Goal: Navigation & Orientation: Understand site structure

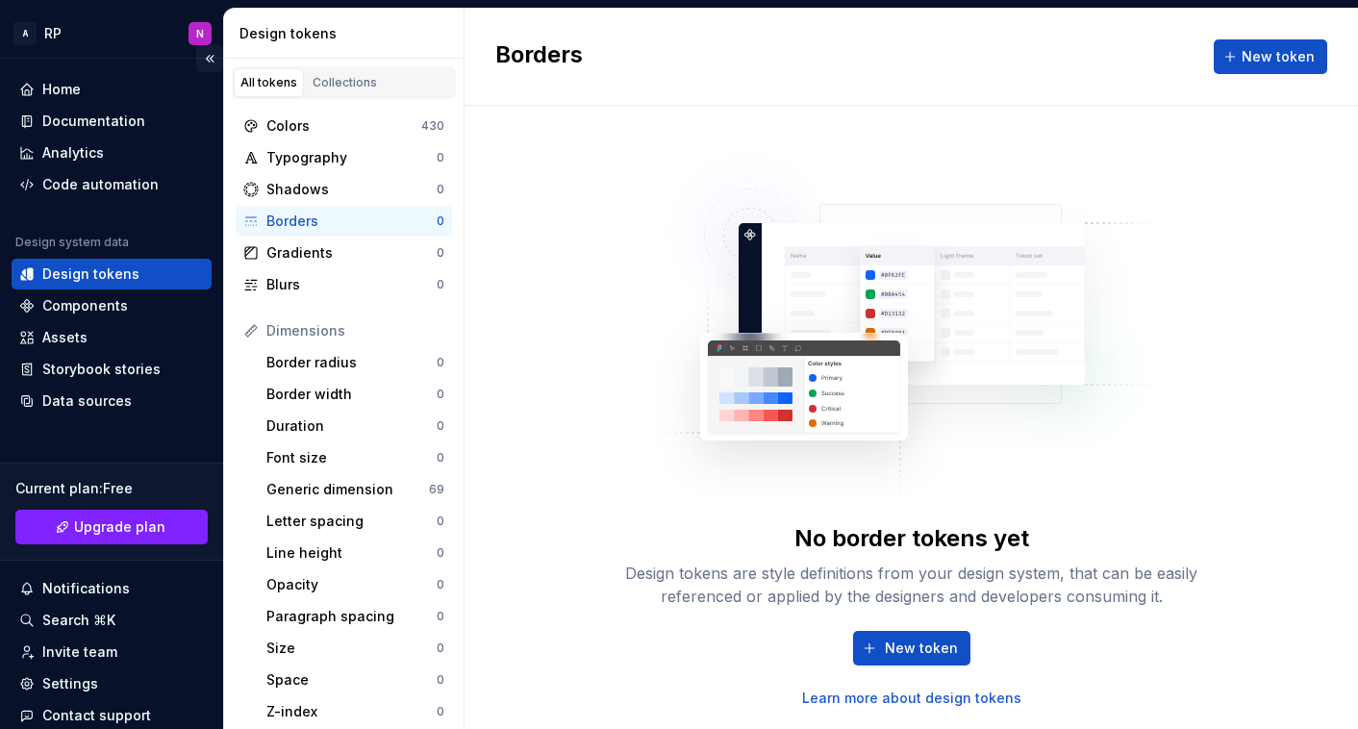
click at [203, 58] on button "Collapse sidebar" at bounding box center [209, 58] width 27 height 27
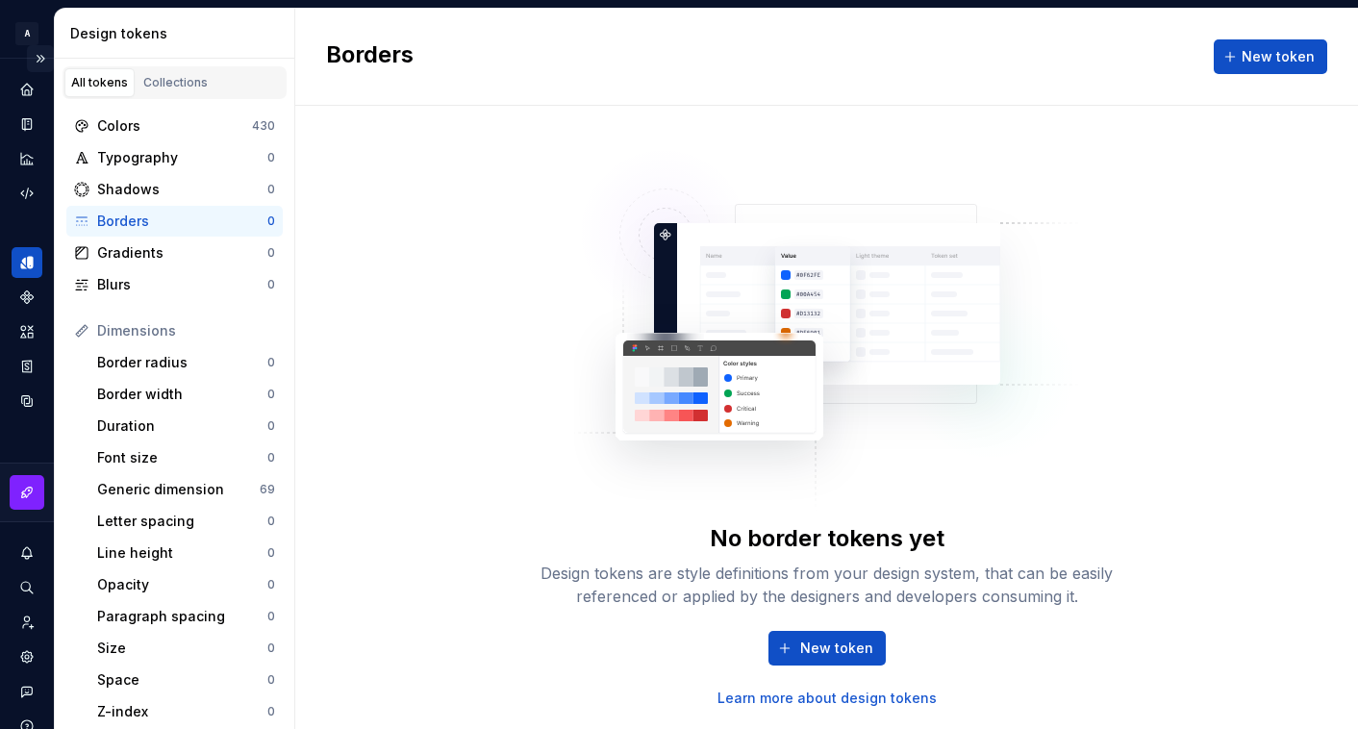
click at [31, 60] on button "Expand sidebar" at bounding box center [40, 58] width 27 height 27
